Goal: Transaction & Acquisition: Purchase product/service

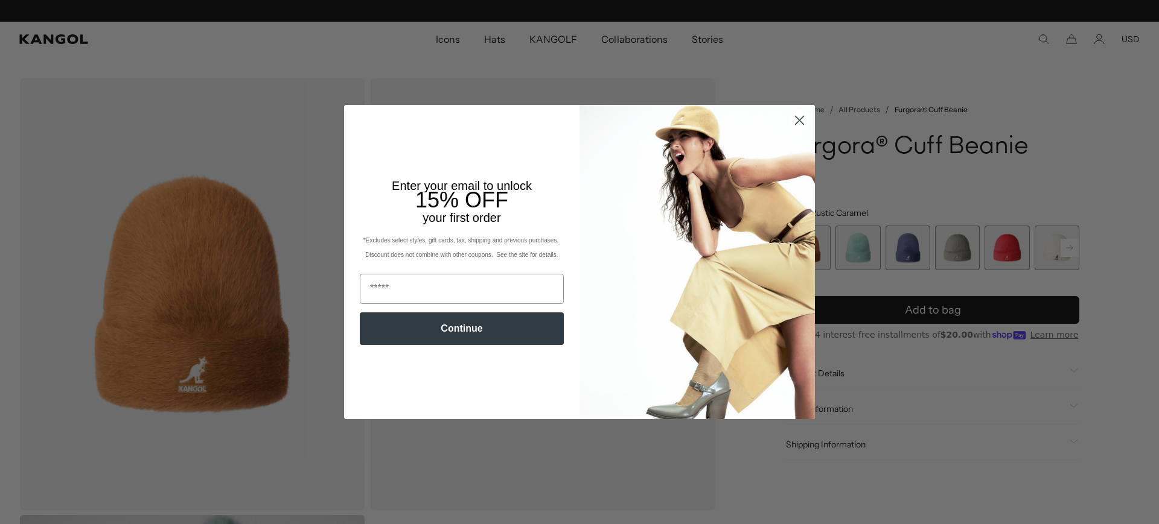
scroll to position [0, 249]
click at [800, 121] on circle "Close dialog" at bounding box center [799, 120] width 20 height 20
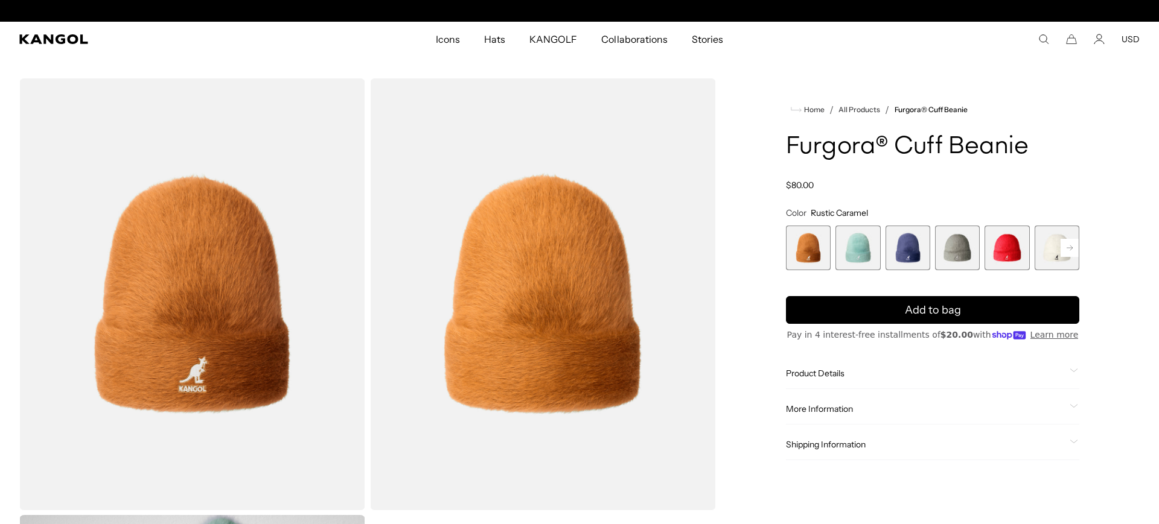
scroll to position [0, 0]
click at [1128, 42] on button "USD" at bounding box center [1130, 39] width 18 height 11
click at [1131, 80] on link "EUR" at bounding box center [1129, 79] width 17 height 11
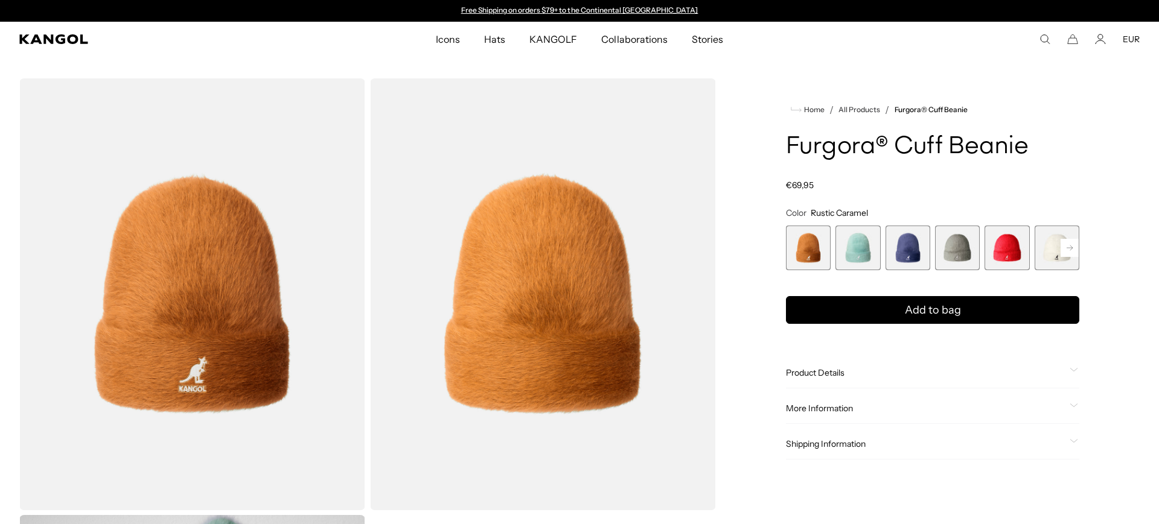
click at [1011, 249] on span "5 of 7" at bounding box center [1006, 248] width 45 height 45
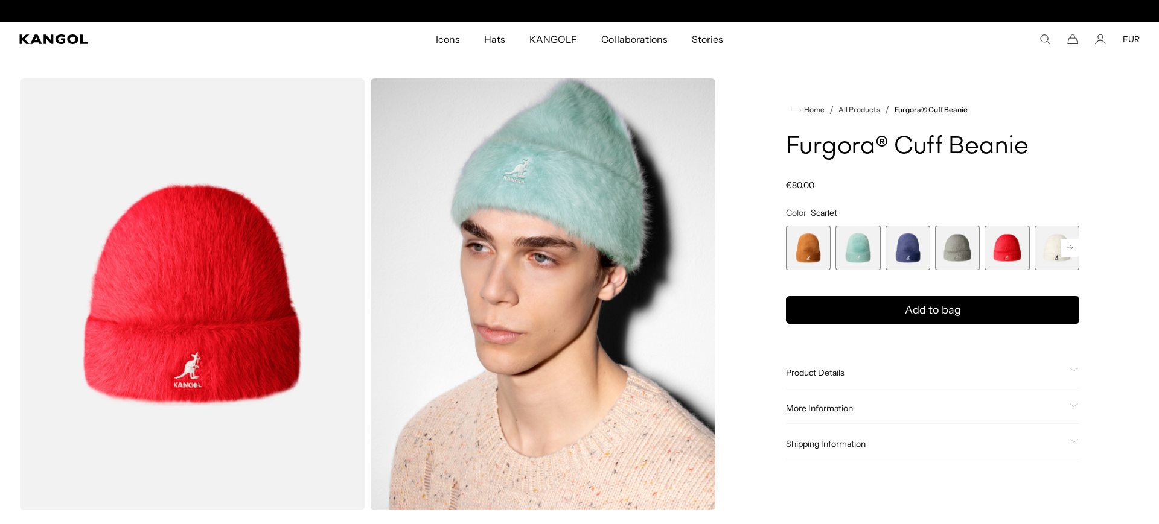
scroll to position [0, 249]
click at [1074, 247] on rect at bounding box center [1069, 248] width 18 height 18
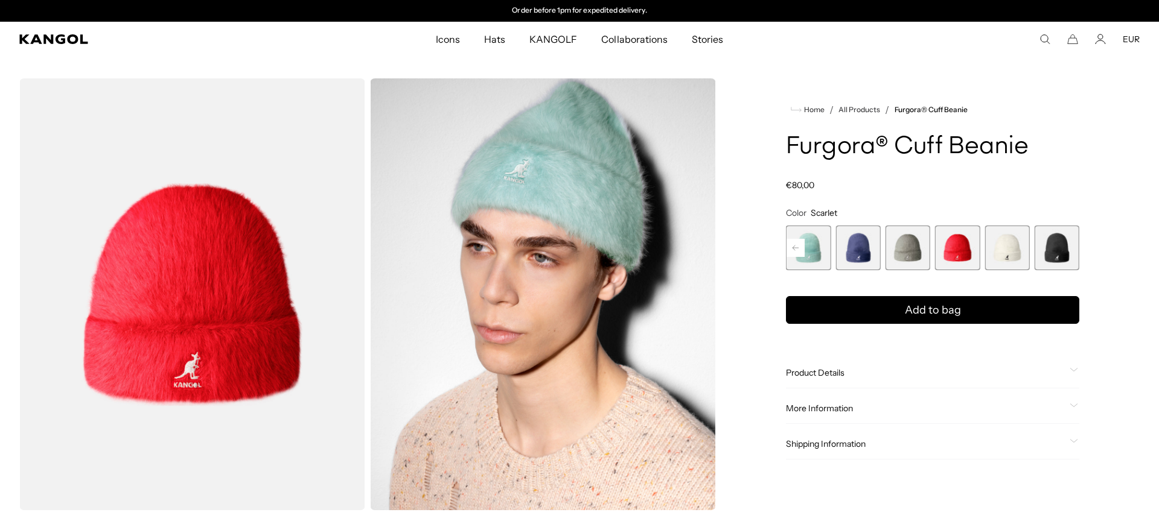
click at [1074, 247] on span "7 of 7" at bounding box center [1056, 248] width 45 height 45
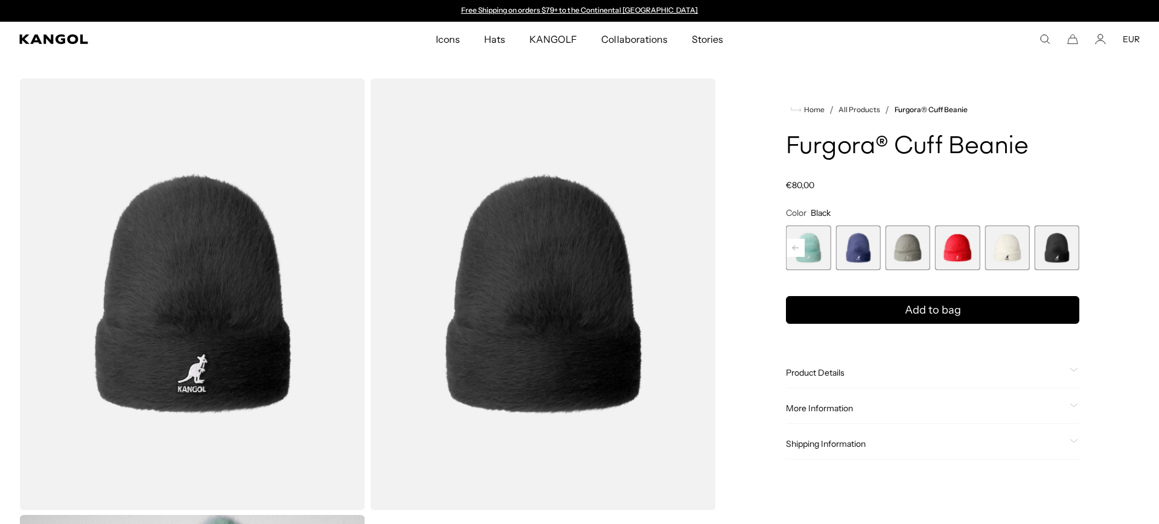
click at [819, 259] on span "2 of 7" at bounding box center [808, 248] width 45 height 45
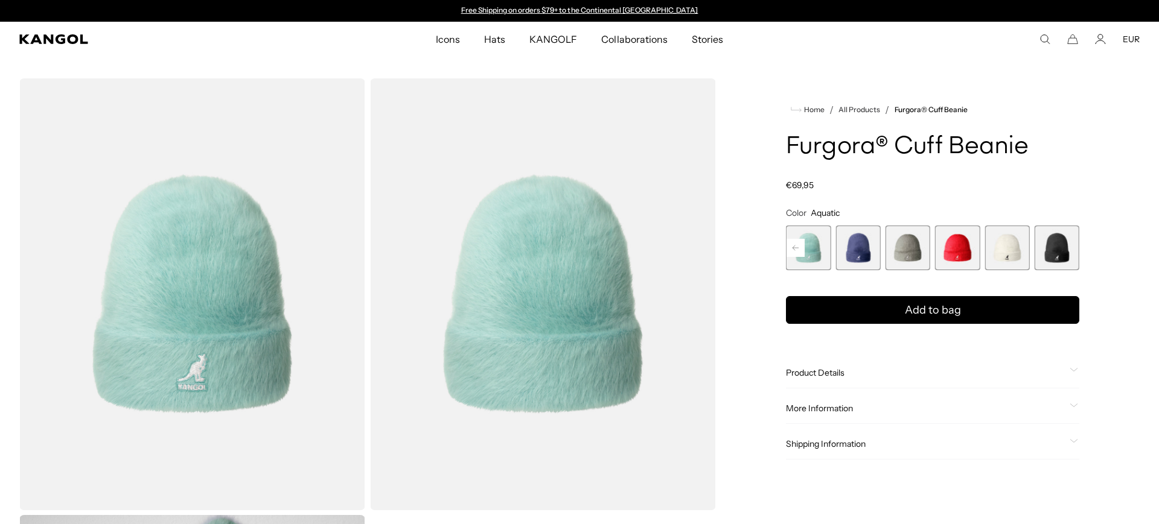
click at [862, 251] on span "3 of 7" at bounding box center [857, 248] width 45 height 45
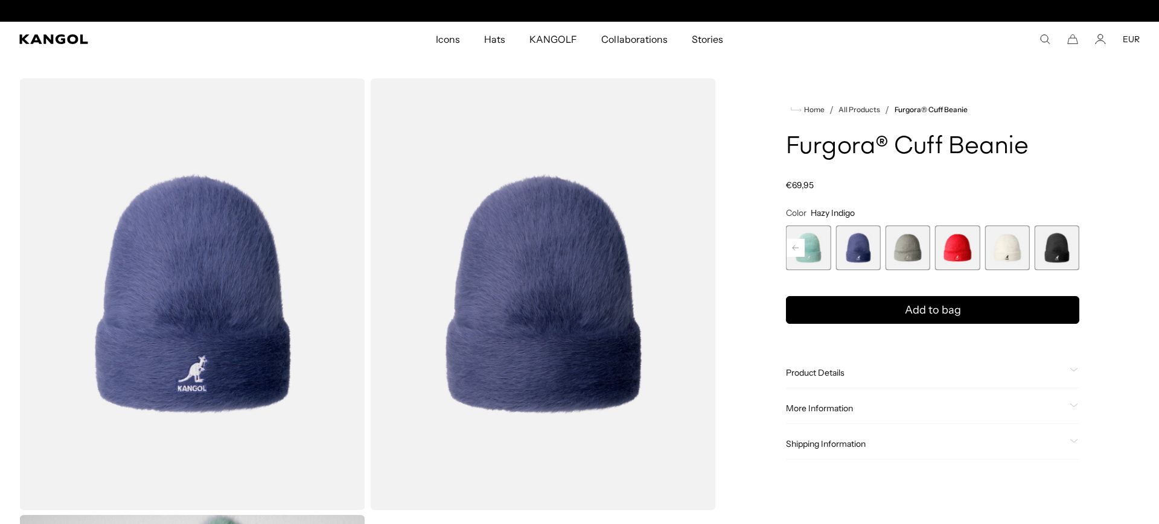
scroll to position [0, 249]
click at [800, 247] on rect at bounding box center [795, 248] width 18 height 18
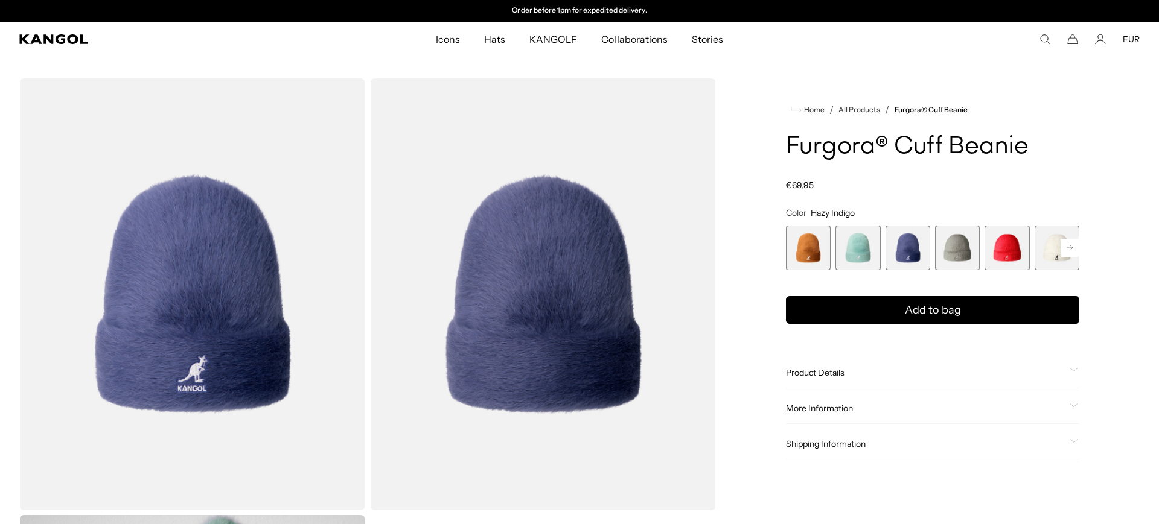
click at [800, 247] on span "1 of 7" at bounding box center [808, 248] width 45 height 45
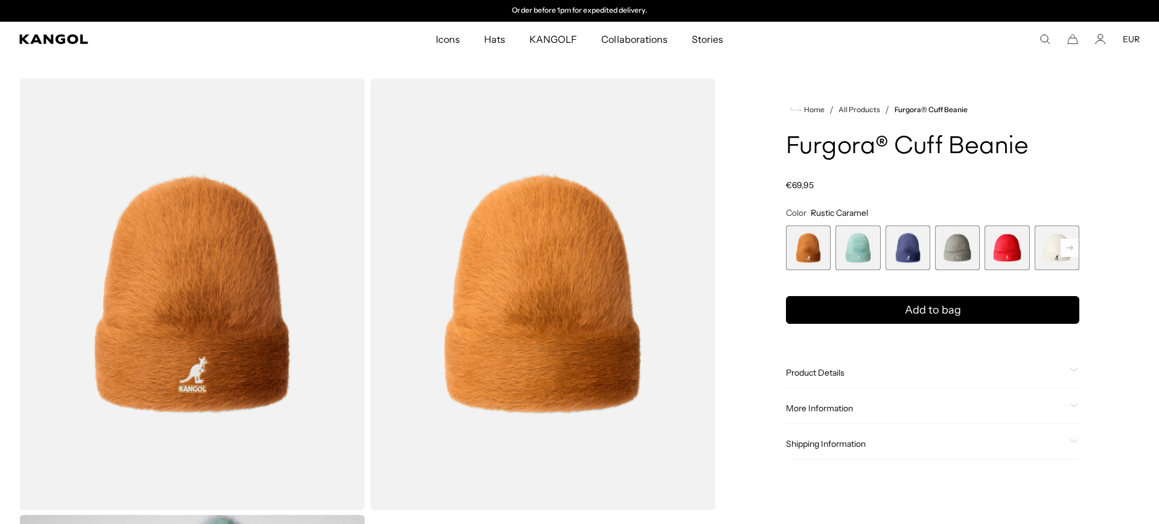
click at [800, 247] on span "1 of 7" at bounding box center [808, 248] width 45 height 45
click at [1040, 258] on span "6 of 7" at bounding box center [1056, 248] width 45 height 45
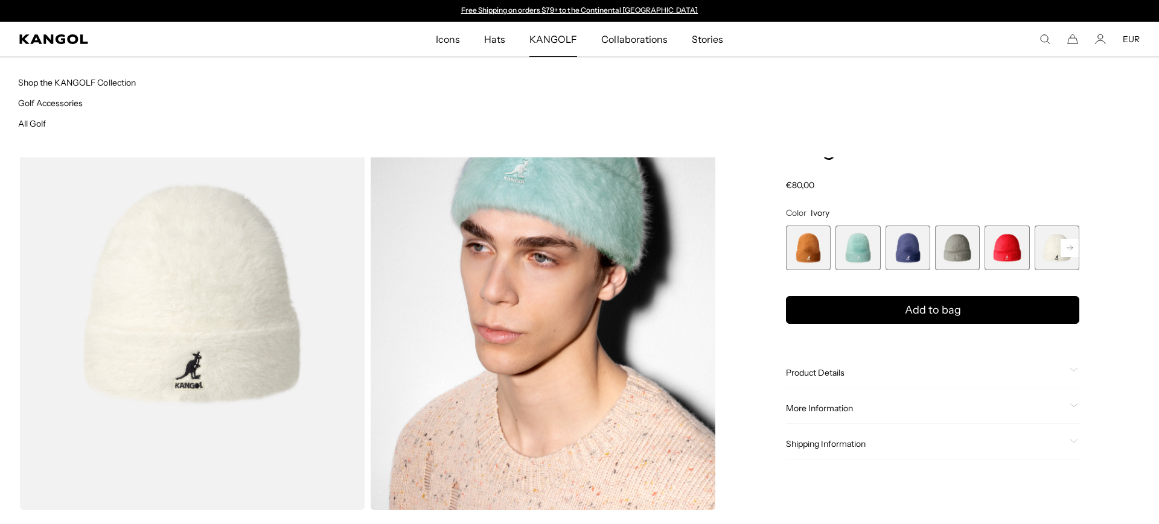
click at [556, 41] on span "KANGOLF" at bounding box center [553, 39] width 48 height 35
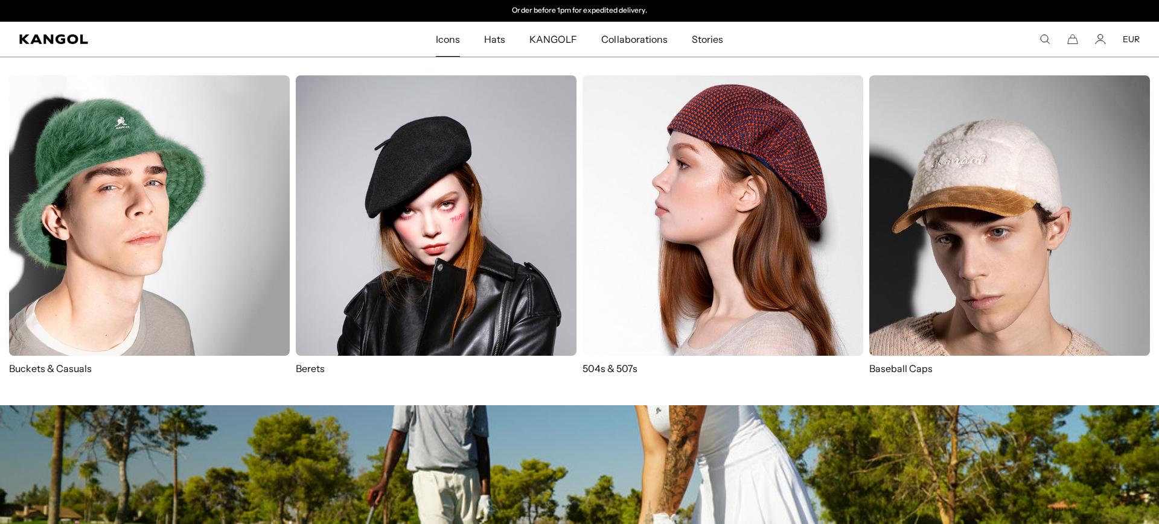
click at [95, 219] on img at bounding box center [149, 215] width 281 height 281
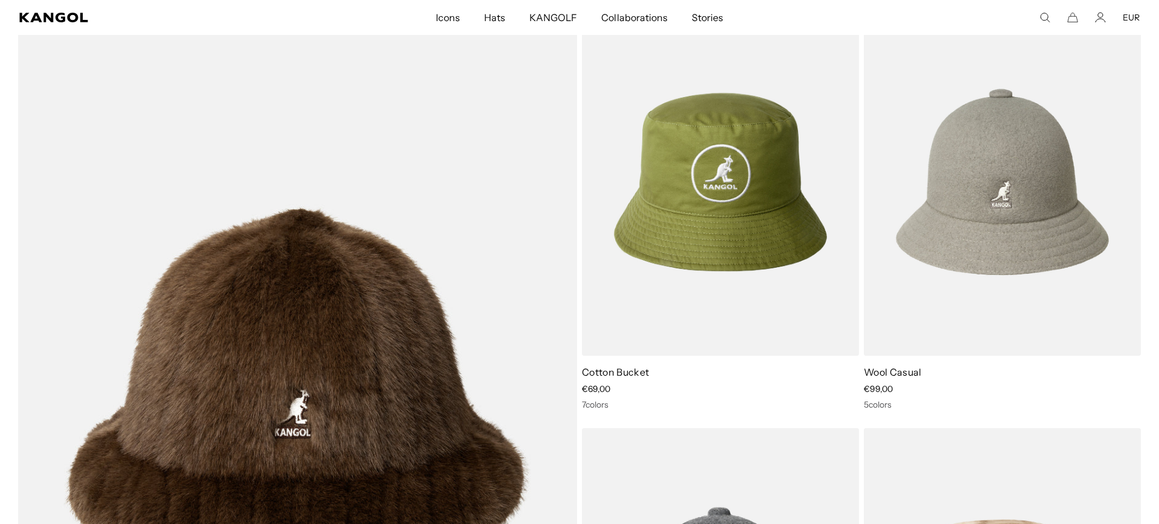
scroll to position [0, 249]
